Goal: Navigation & Orientation: Find specific page/section

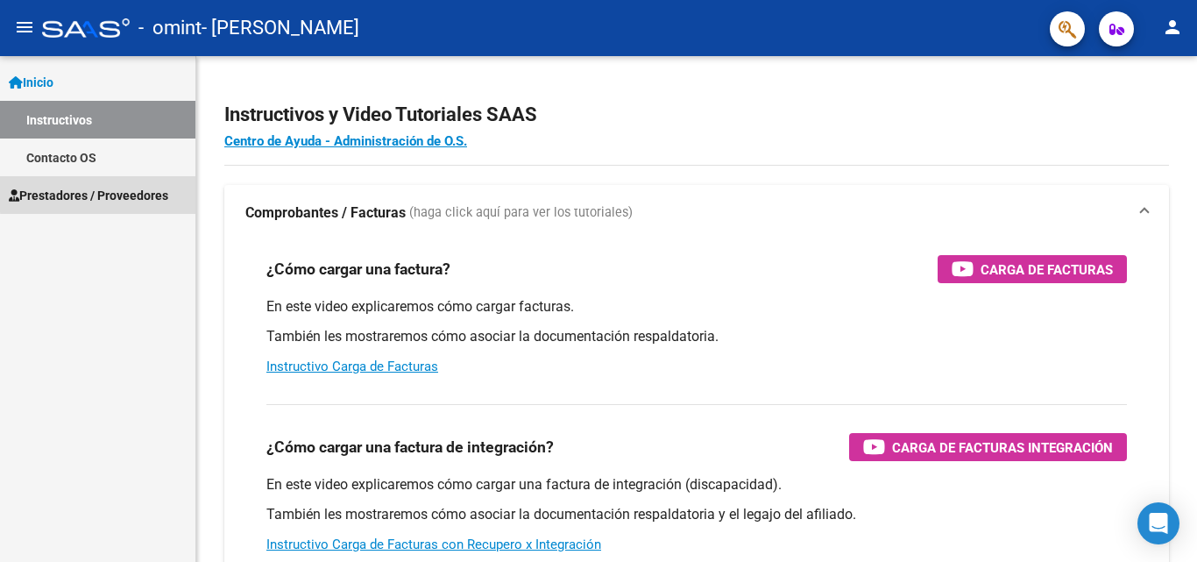
click at [114, 193] on span "Prestadores / Proveedores" at bounding box center [88, 195] width 159 height 19
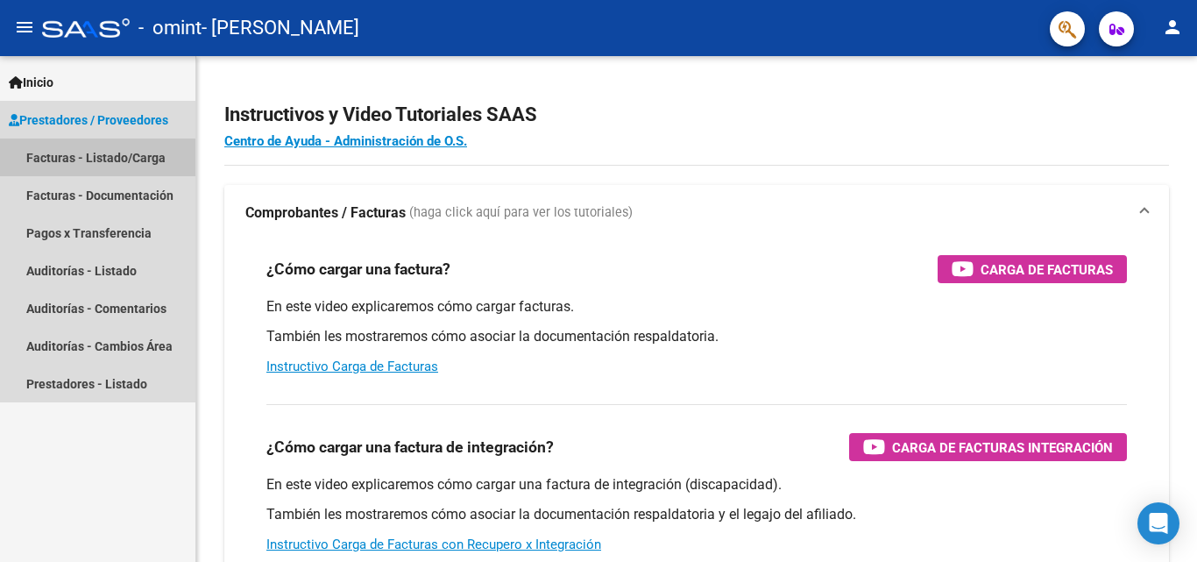
click at [118, 158] on link "Facturas - Listado/Carga" at bounding box center [97, 157] width 195 height 38
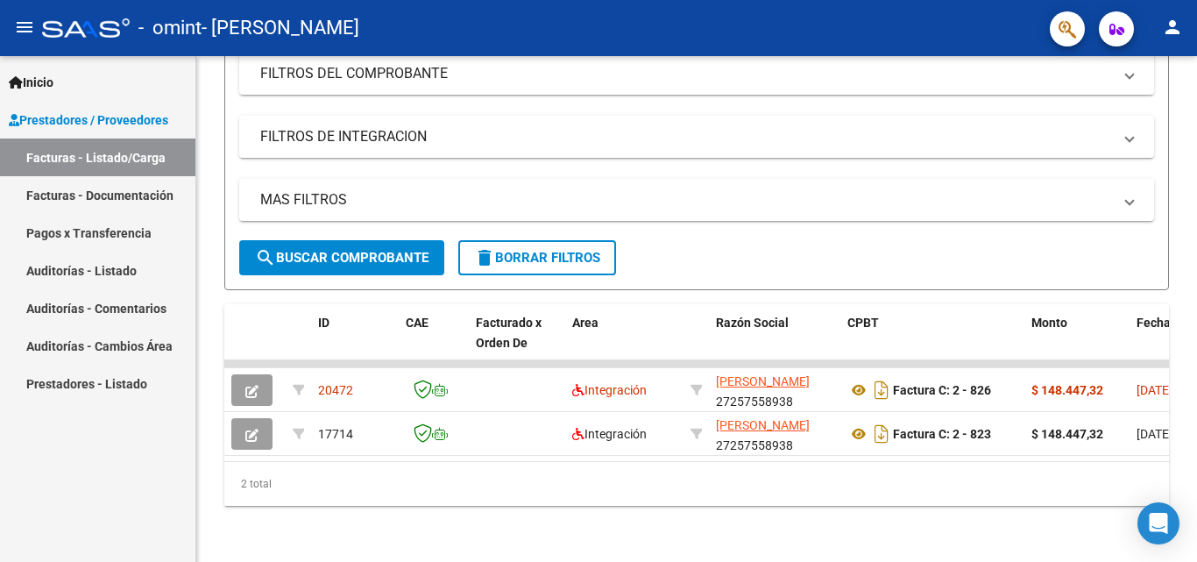
click at [81, 234] on link "Pagos x Transferencia" at bounding box center [97, 233] width 195 height 38
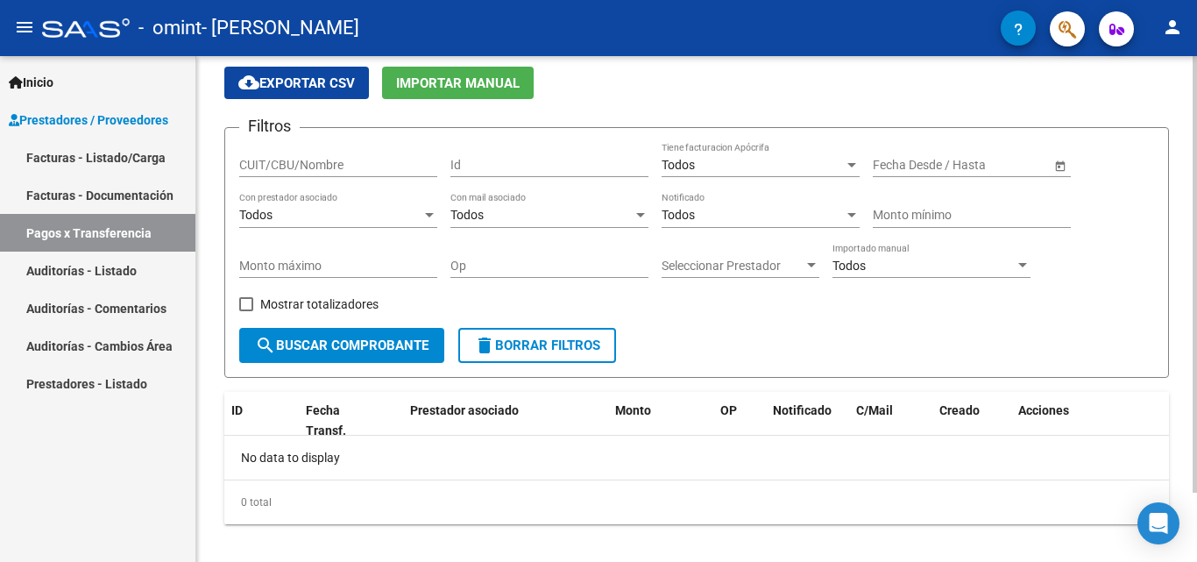
scroll to position [81, 0]
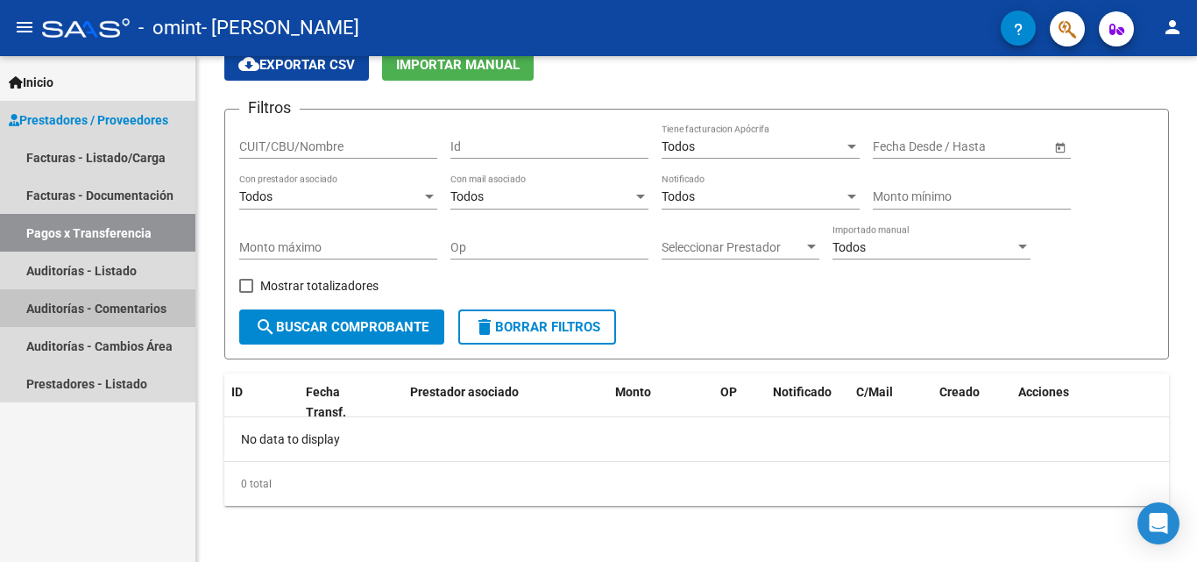
click at [111, 306] on link "Auditorías - Comentarios" at bounding box center [97, 308] width 195 height 38
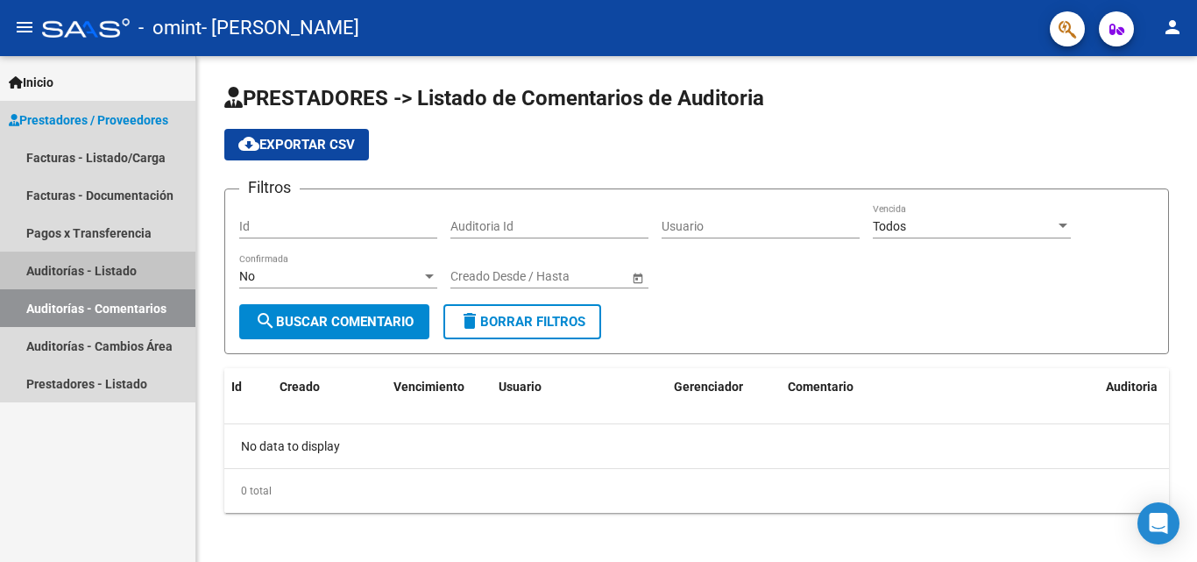
click at [95, 270] on link "Auditorías - Listado" at bounding box center [97, 271] width 195 height 38
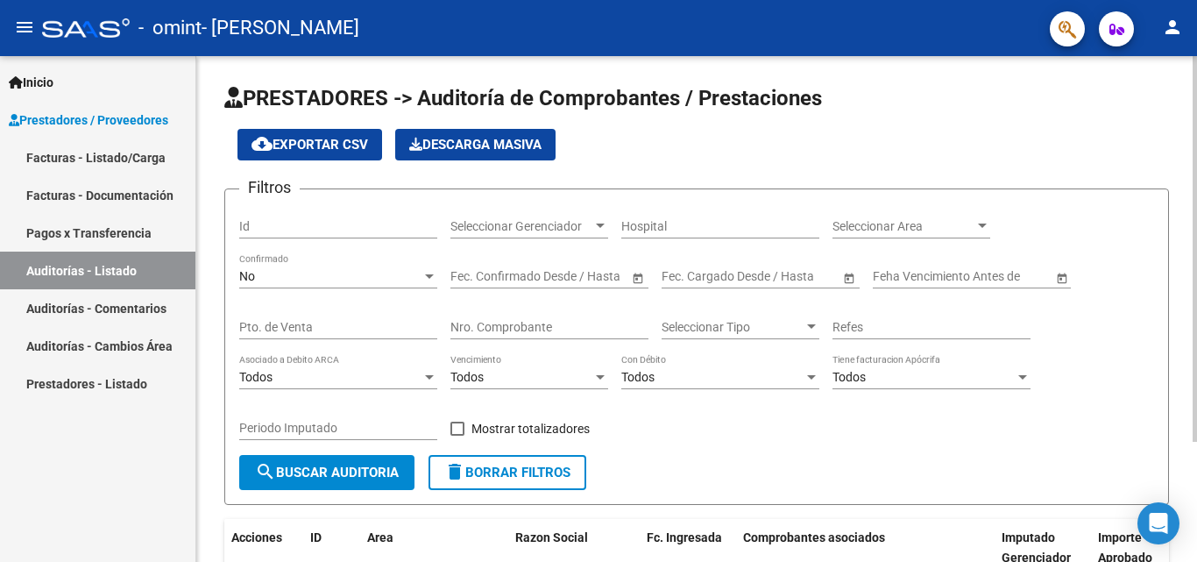
scroll to position [158, 0]
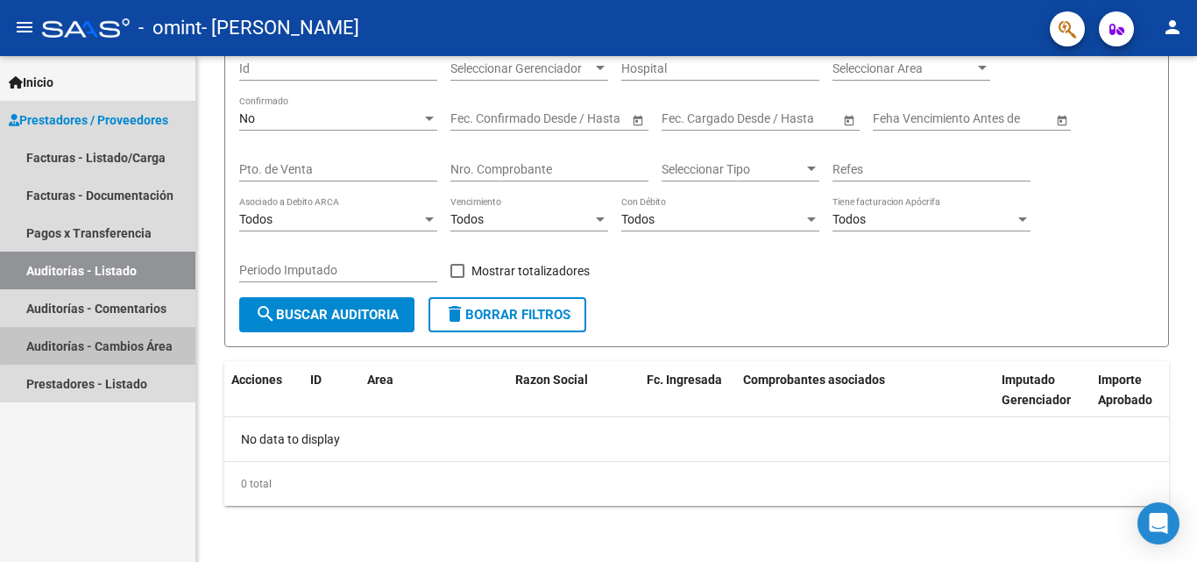
click at [117, 343] on link "Auditorías - Cambios Área" at bounding box center [97, 346] width 195 height 38
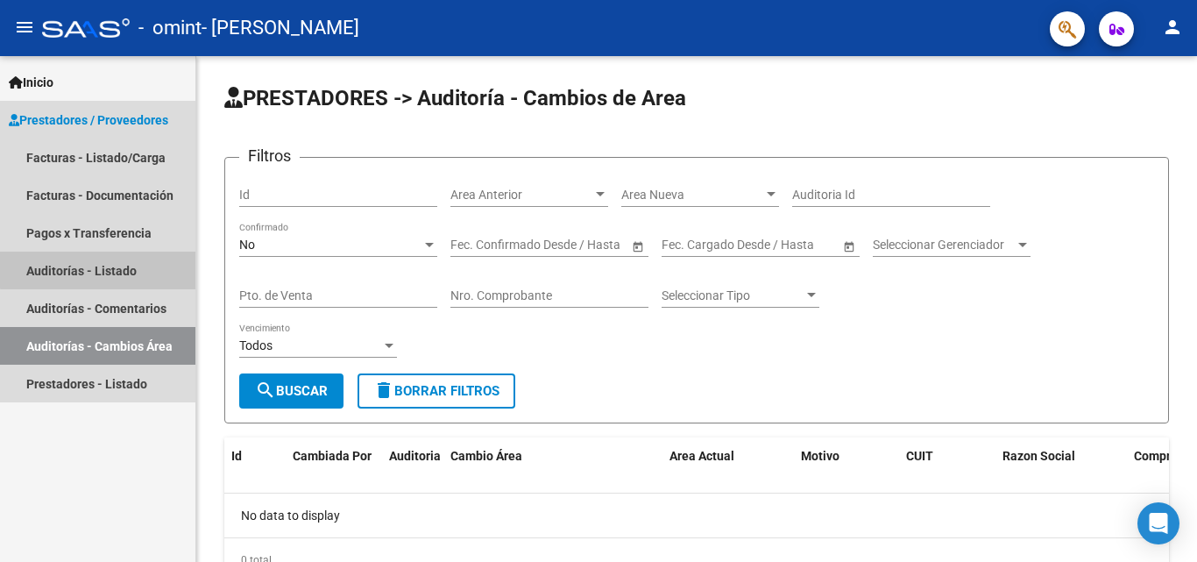
click at [100, 266] on link "Auditorías - Listado" at bounding box center [97, 271] width 195 height 38
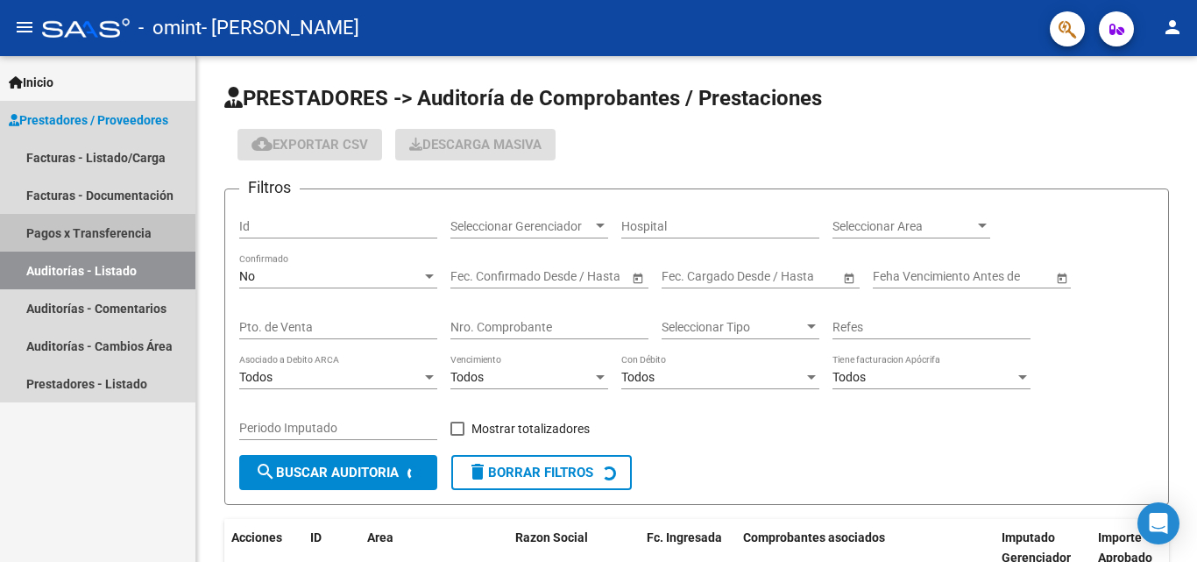
click at [94, 237] on link "Pagos x Transferencia" at bounding box center [97, 233] width 195 height 38
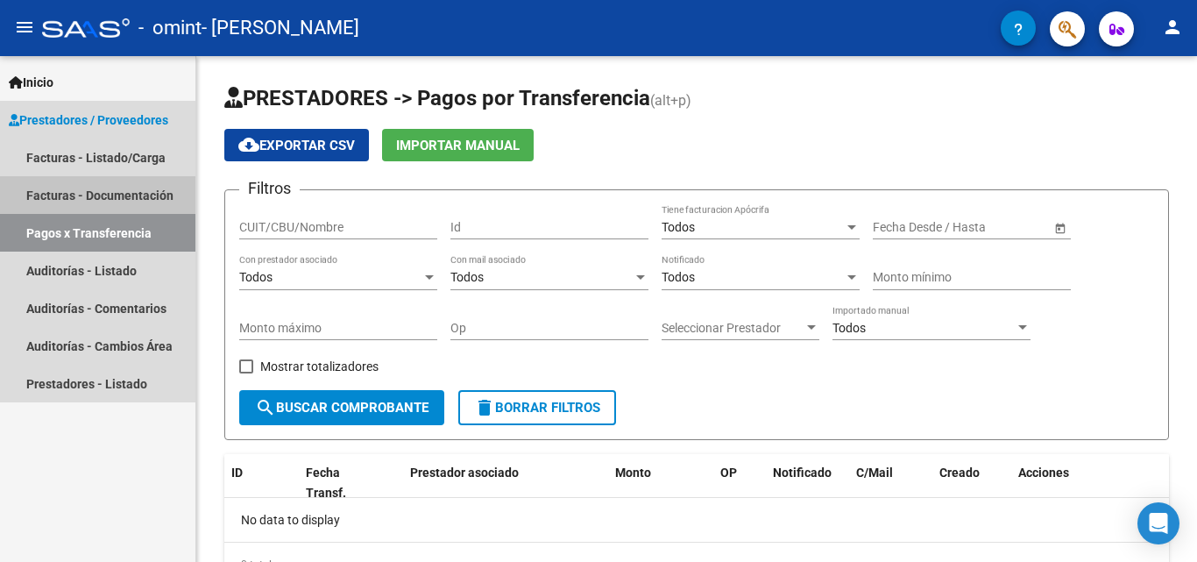
click at [80, 201] on link "Facturas - Documentación" at bounding box center [97, 195] width 195 height 38
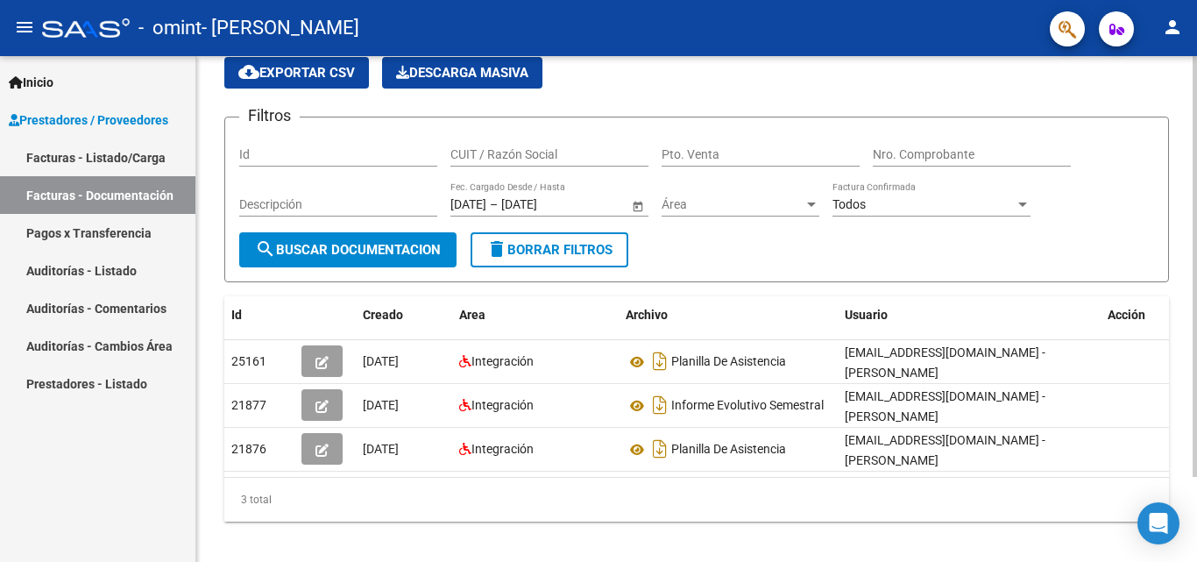
scroll to position [88, 0]
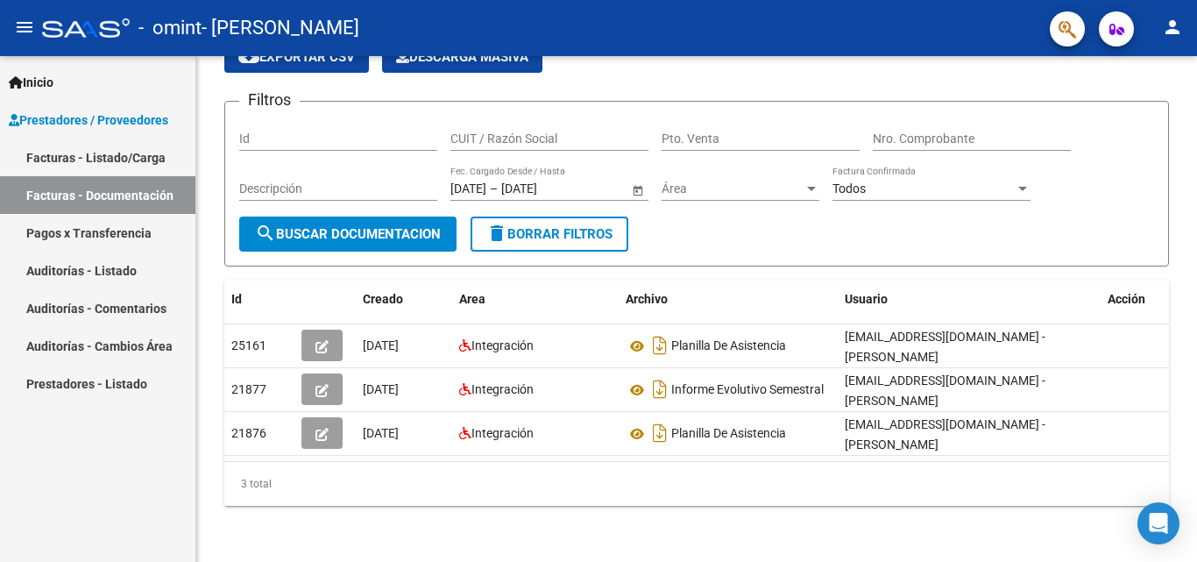
click at [103, 155] on link "Facturas - Listado/Carga" at bounding box center [97, 157] width 195 height 38
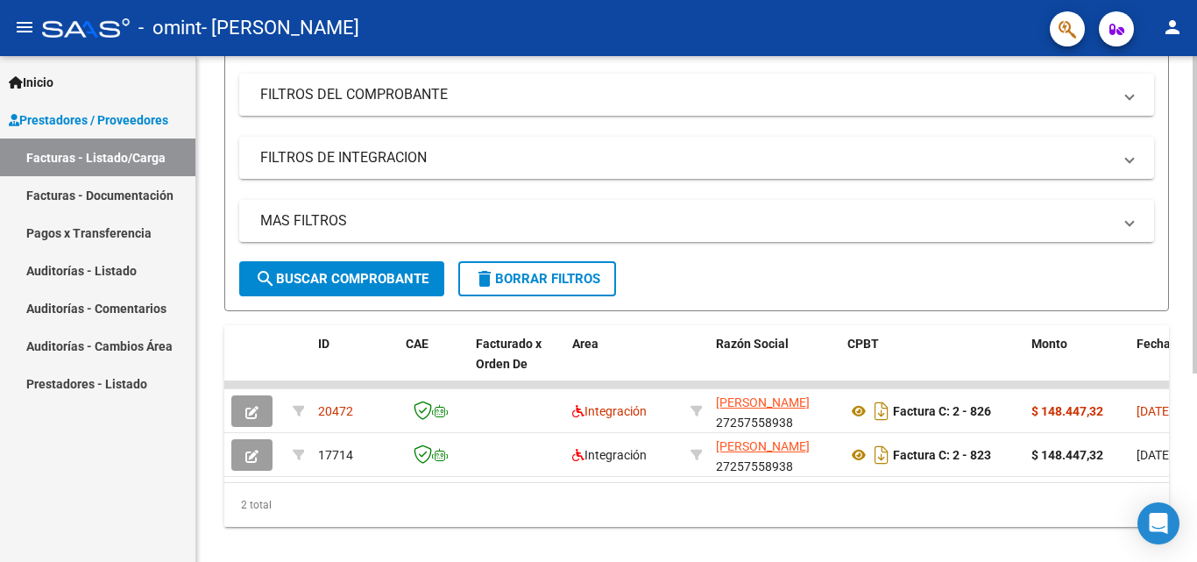
scroll to position [300, 0]
